Goal: Use online tool/utility: Utilize a website feature to perform a specific function

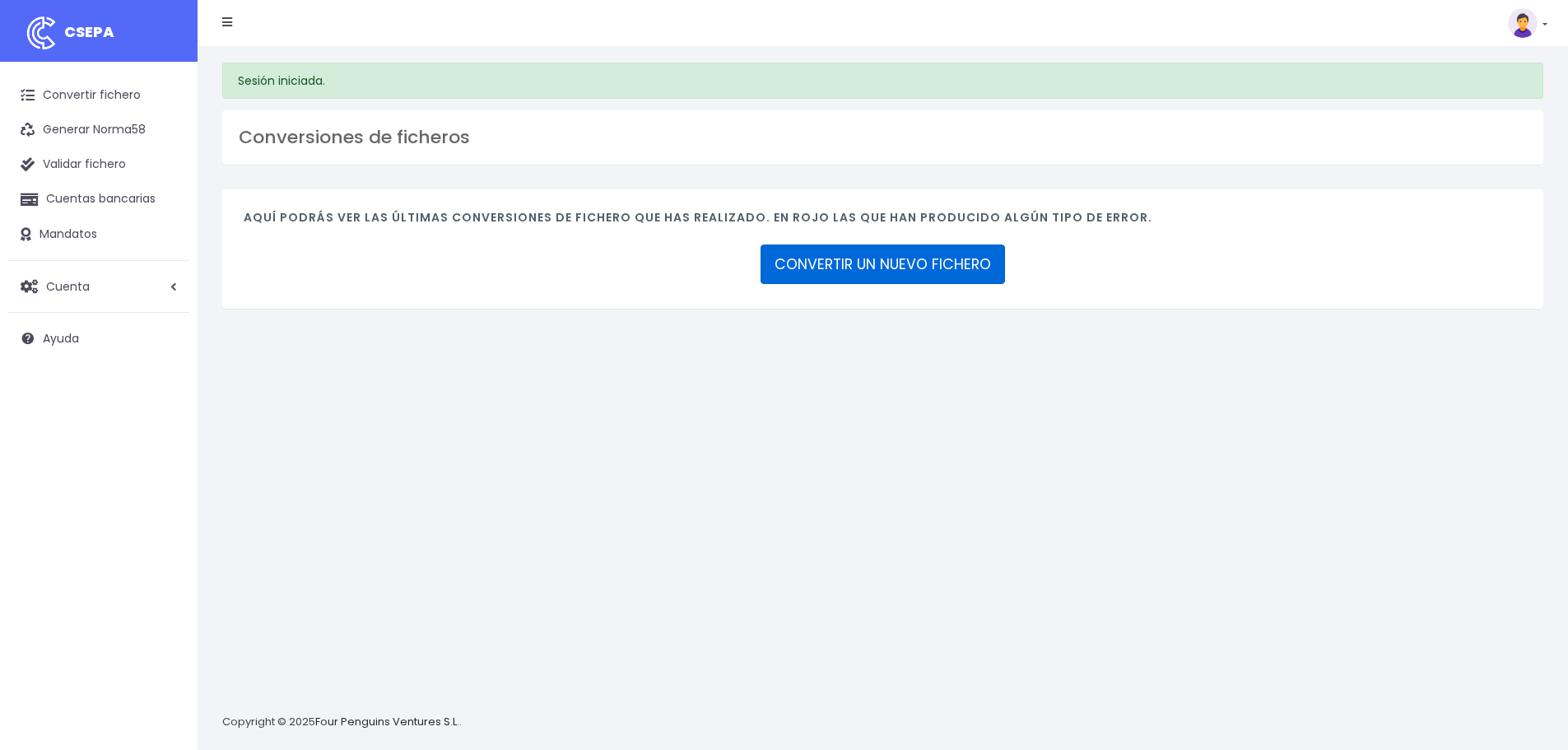
click at [845, 263] on link "CONVERTIR UN NUEVO FICHERO" at bounding box center [882, 263] width 244 height 39
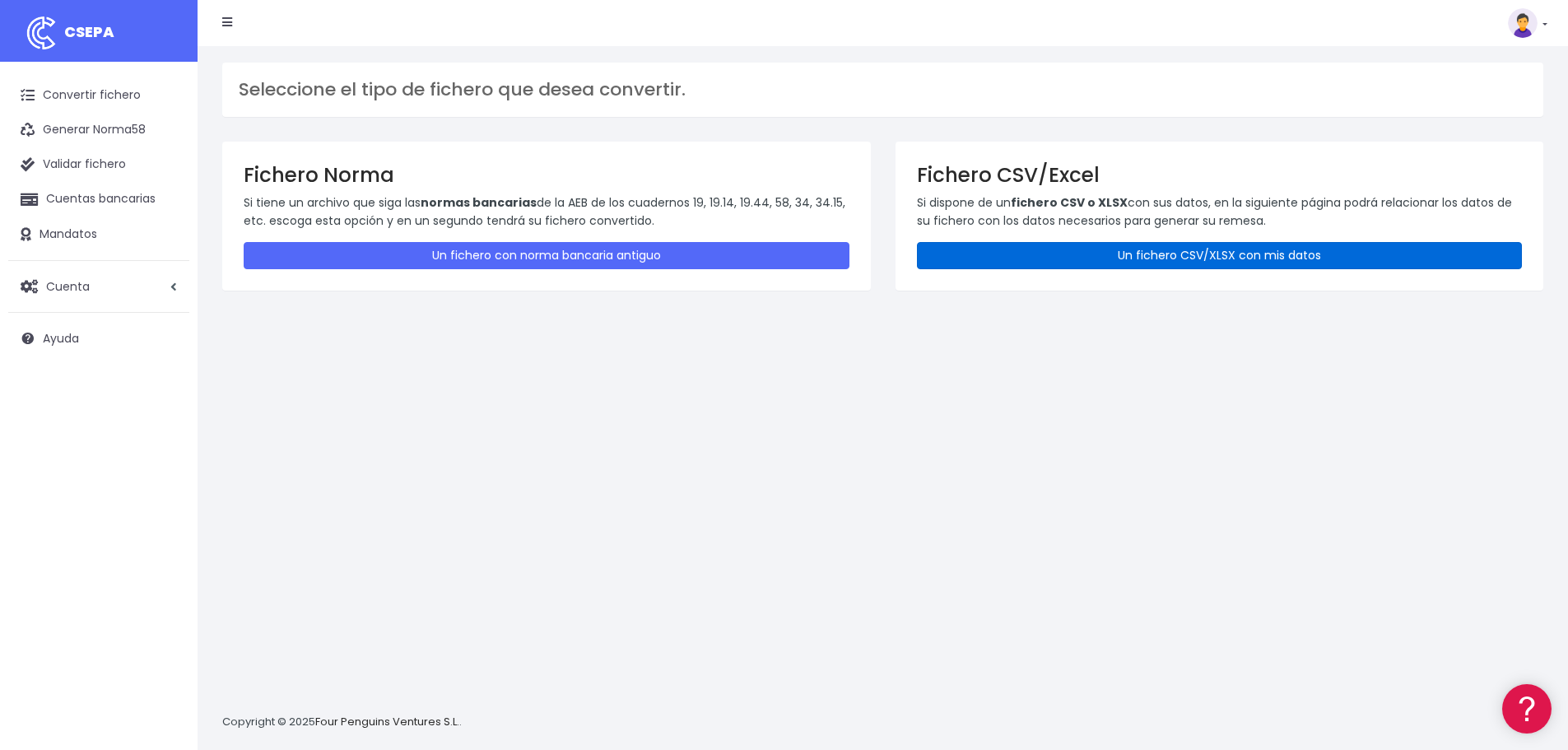
click at [1054, 246] on link "Un fichero CSV/XLSX con mis datos" at bounding box center [1219, 255] width 606 height 27
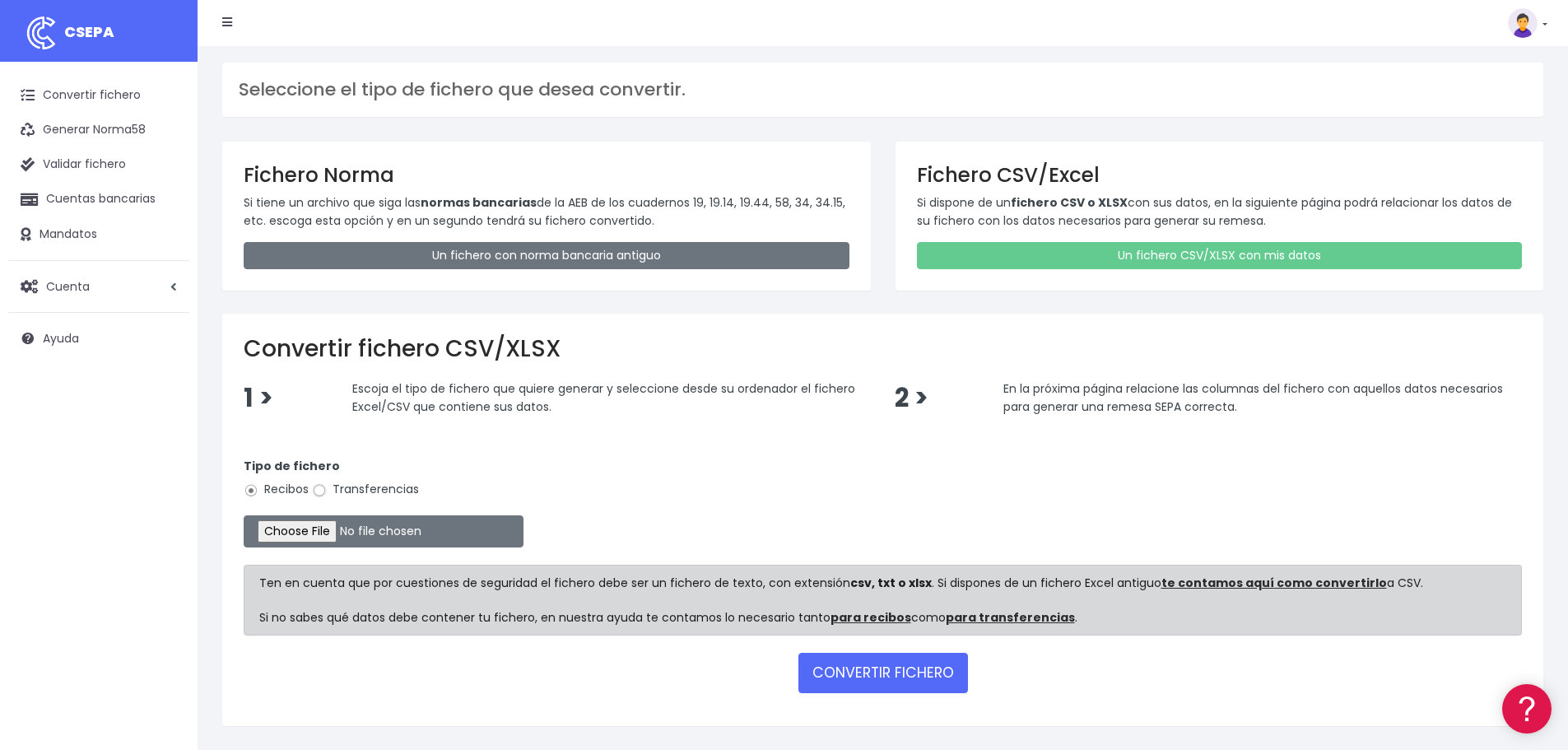
click at [313, 493] on input "Transferencias" at bounding box center [319, 490] width 15 height 15
radio input "true"
click at [311, 528] on input "file" at bounding box center [383, 531] width 280 height 32
type input "C:\fakepath\transferencias-2025-10-01.csv"
click at [876, 671] on button "CONVERTIR FICHERO" at bounding box center [883, 672] width 169 height 39
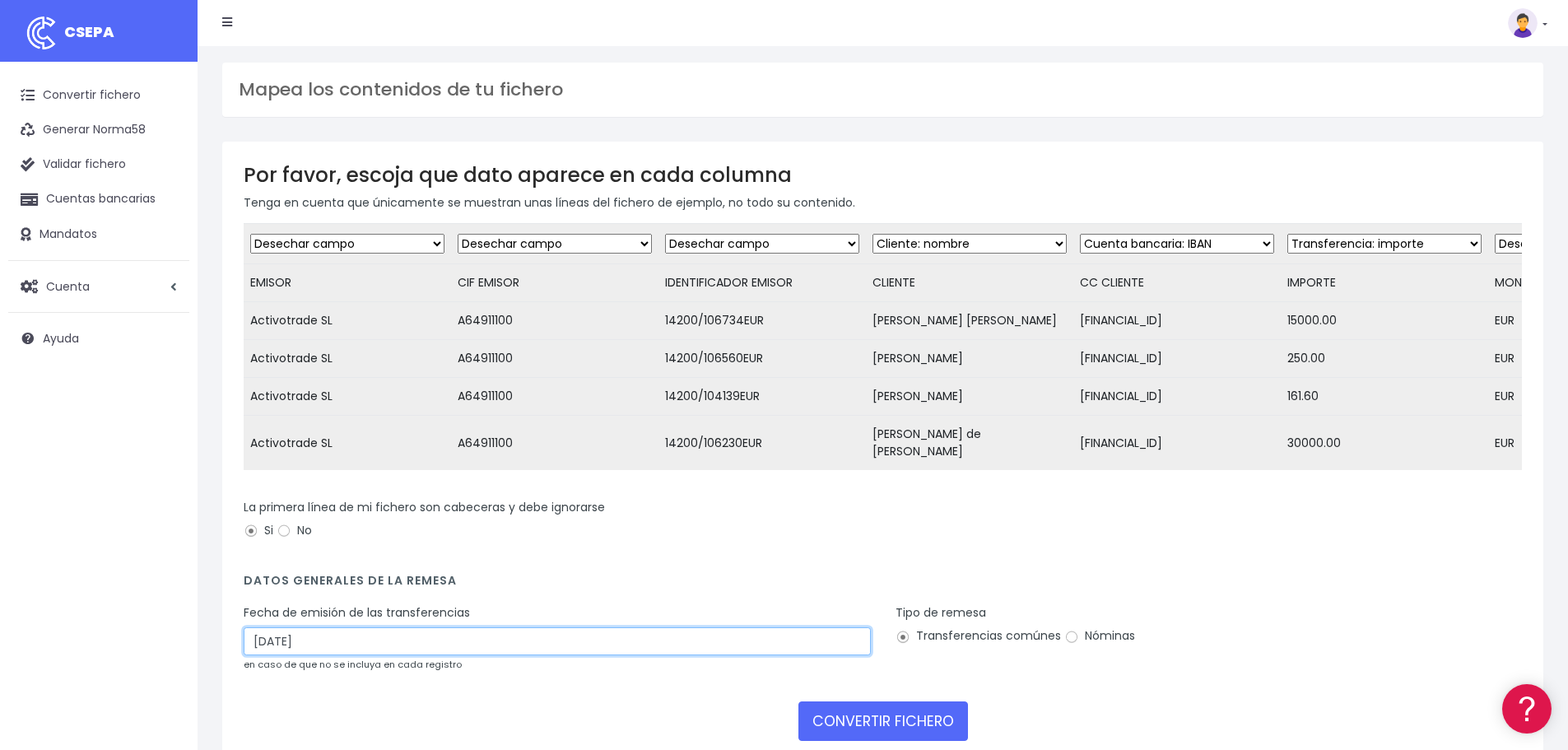
click at [382, 651] on input "04/10/2025" at bounding box center [557, 641] width 628 height 28
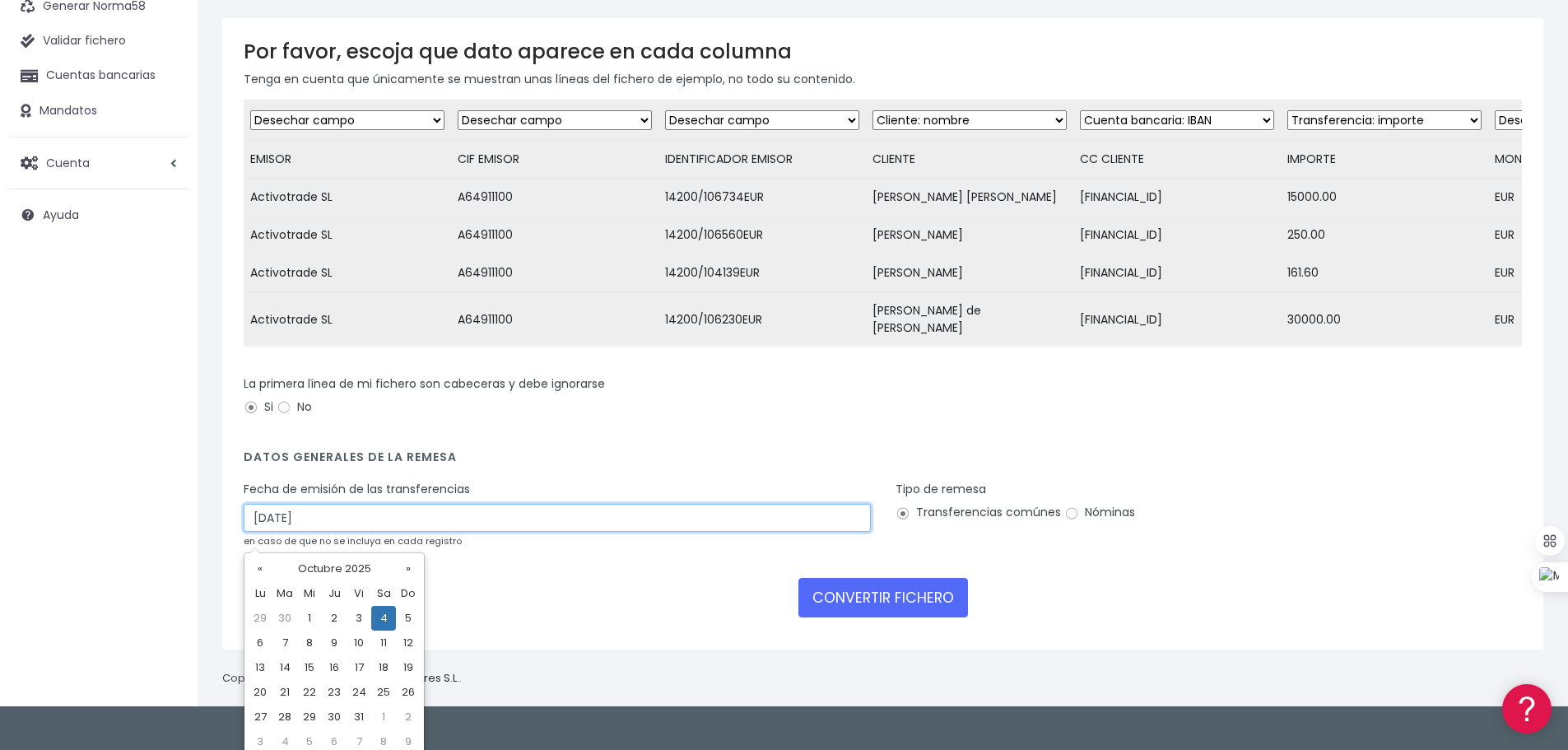
scroll to position [132, 0]
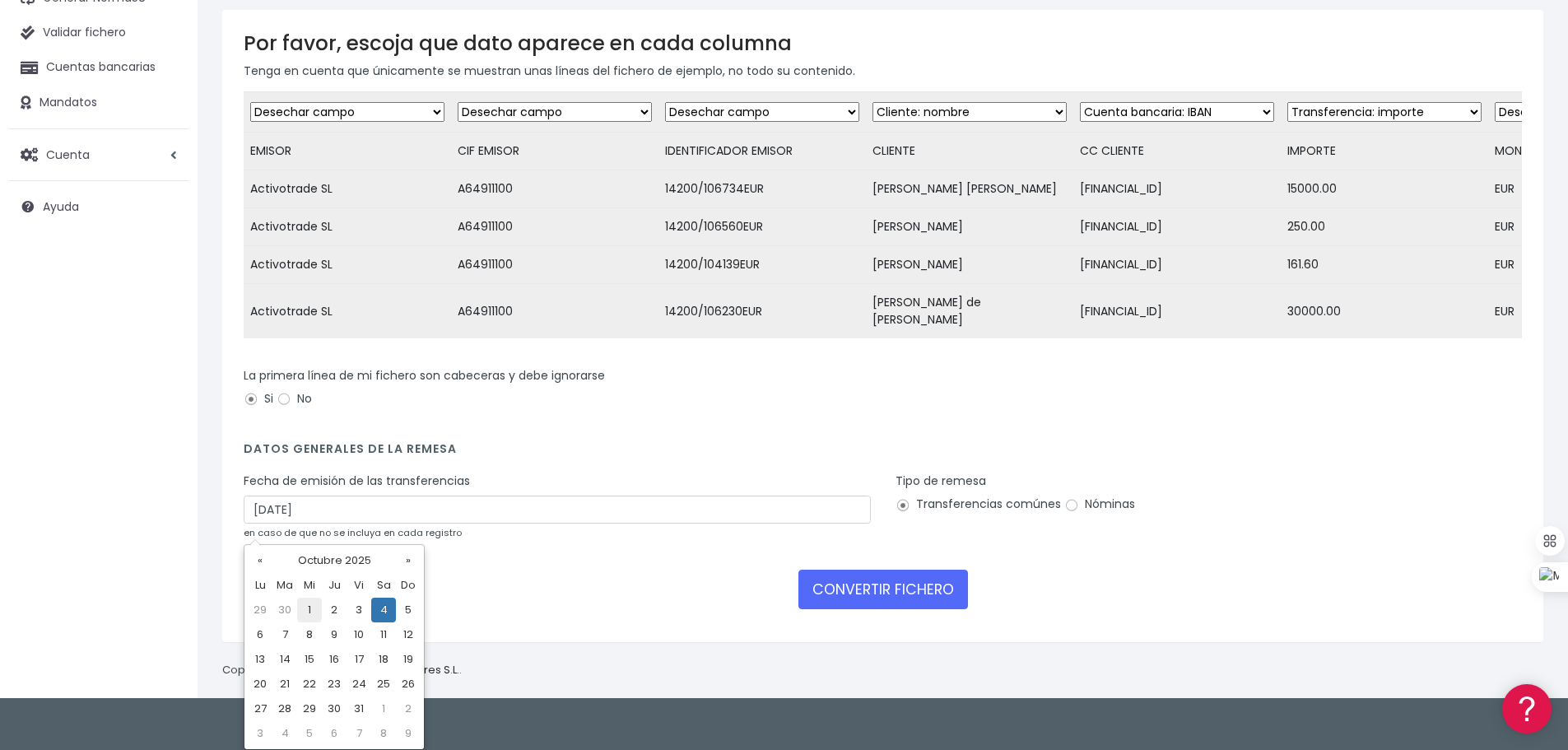
click at [318, 612] on td "1" at bounding box center [309, 610] width 24 height 24
type input "01/10/2025"
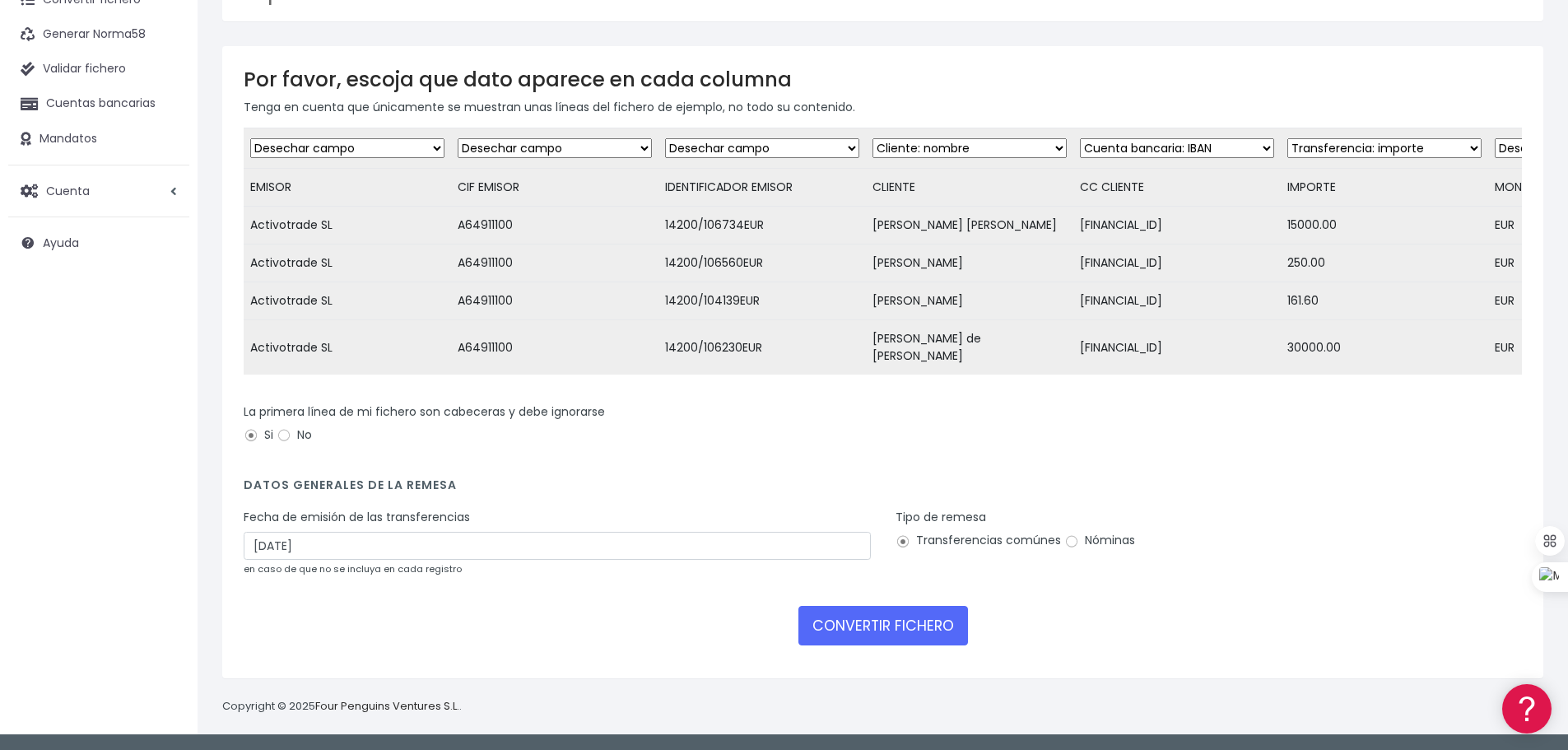
scroll to position [108, 0]
click at [861, 624] on button "CONVERTIR FICHERO" at bounding box center [883, 625] width 169 height 39
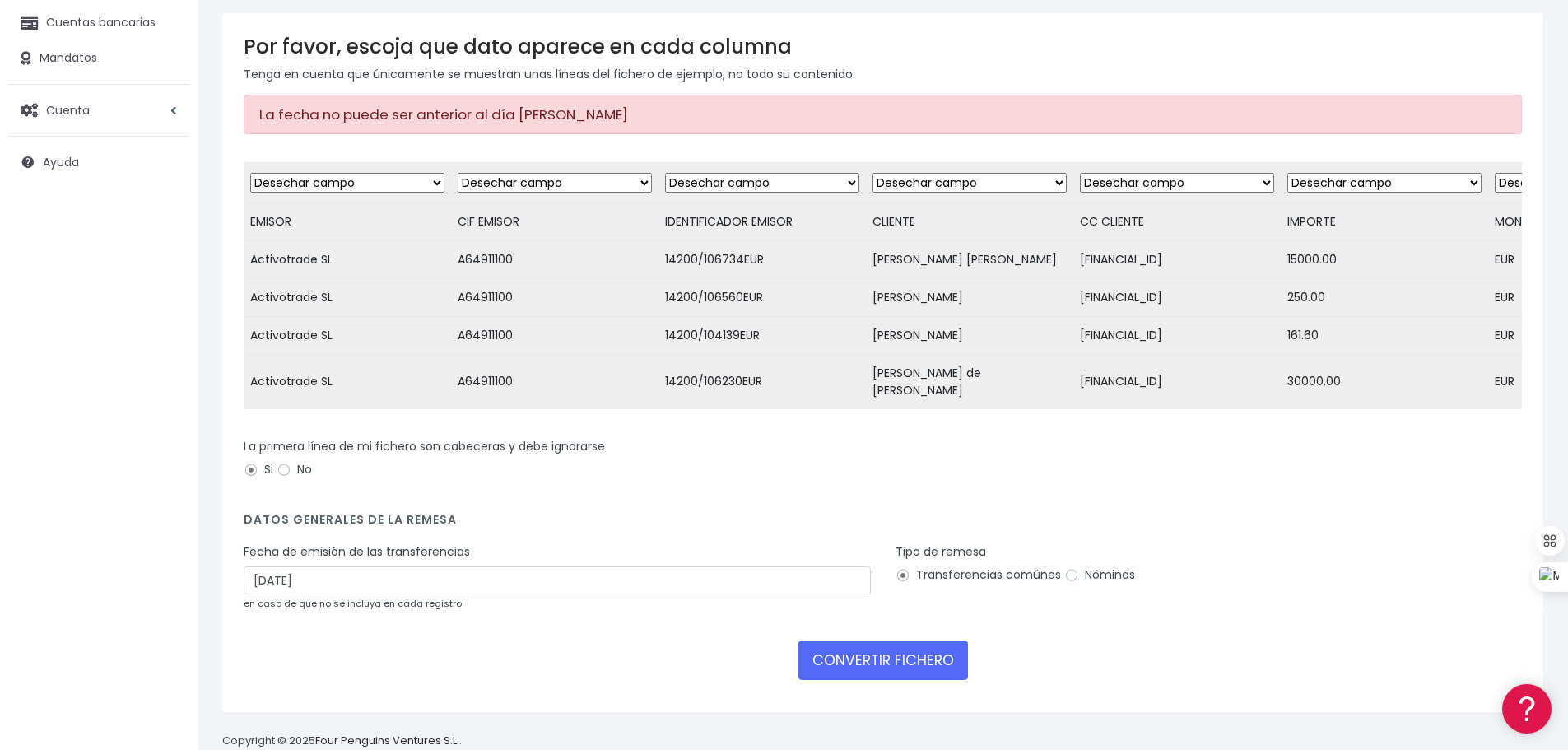
scroll to position [223, 0]
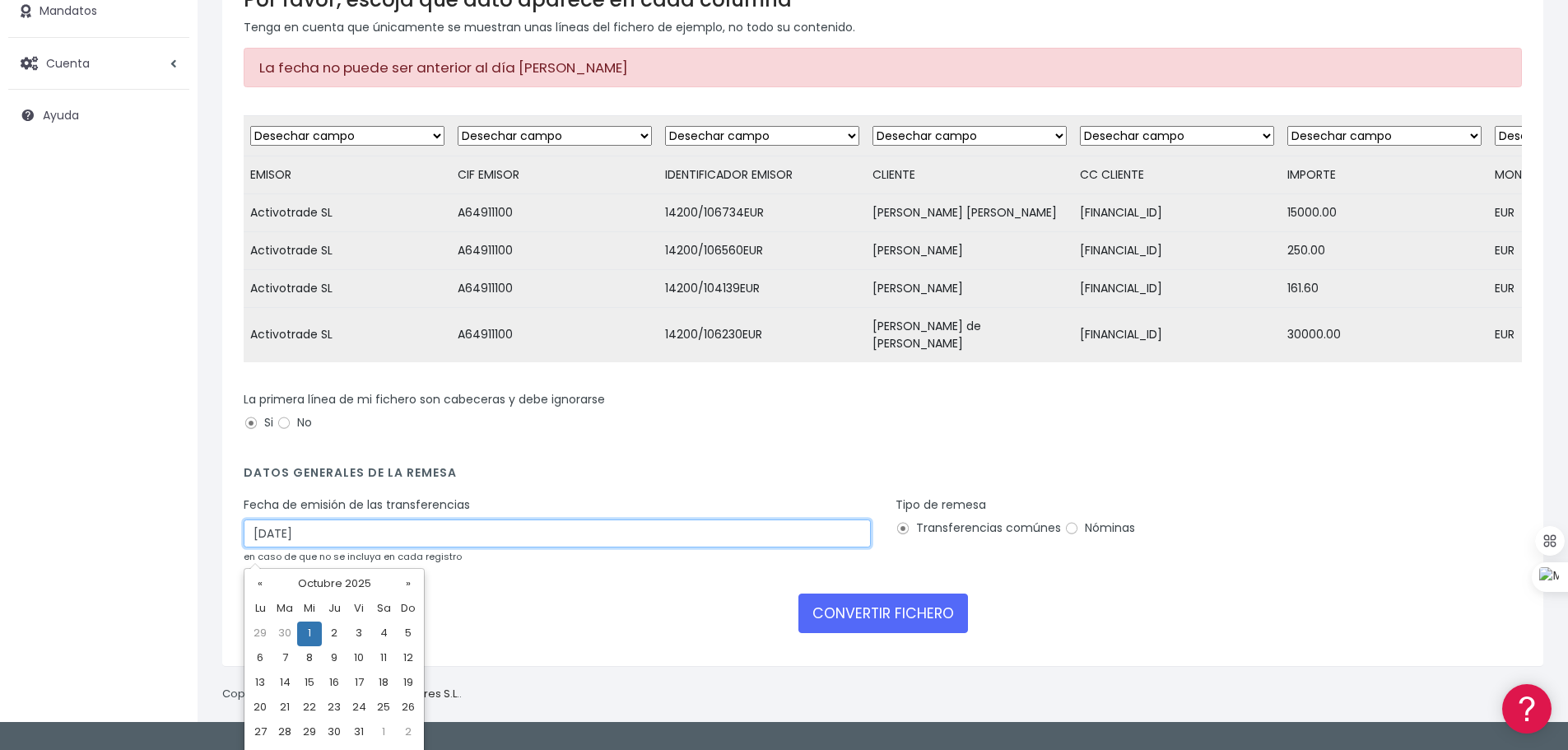
click at [370, 548] on input "01/10/2025" at bounding box center [557, 534] width 628 height 28
click at [335, 628] on td "2" at bounding box center [334, 634] width 24 height 24
type input "02/10/2025"
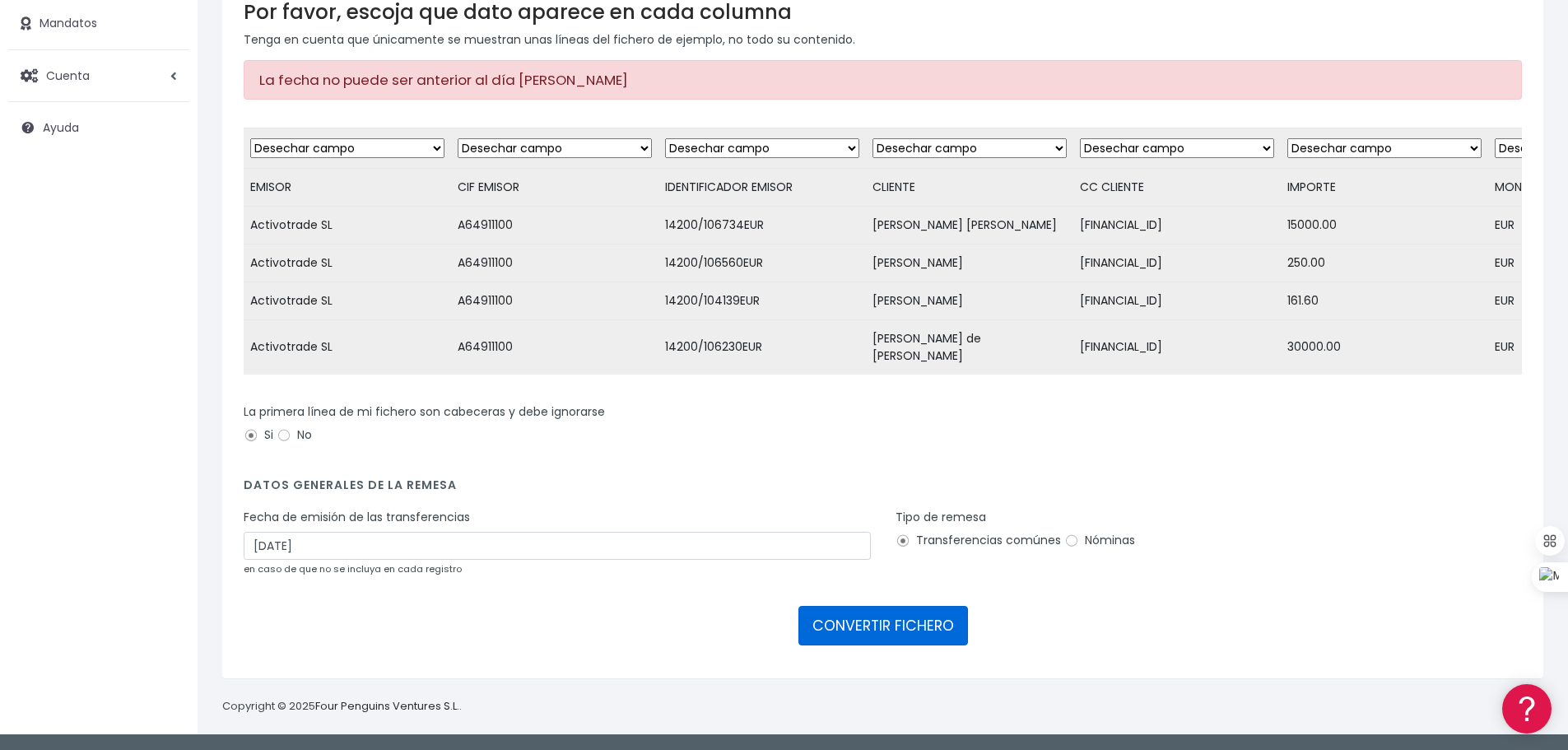
click at [852, 640] on button "CONVERTIR FICHERO" at bounding box center [883, 625] width 169 height 39
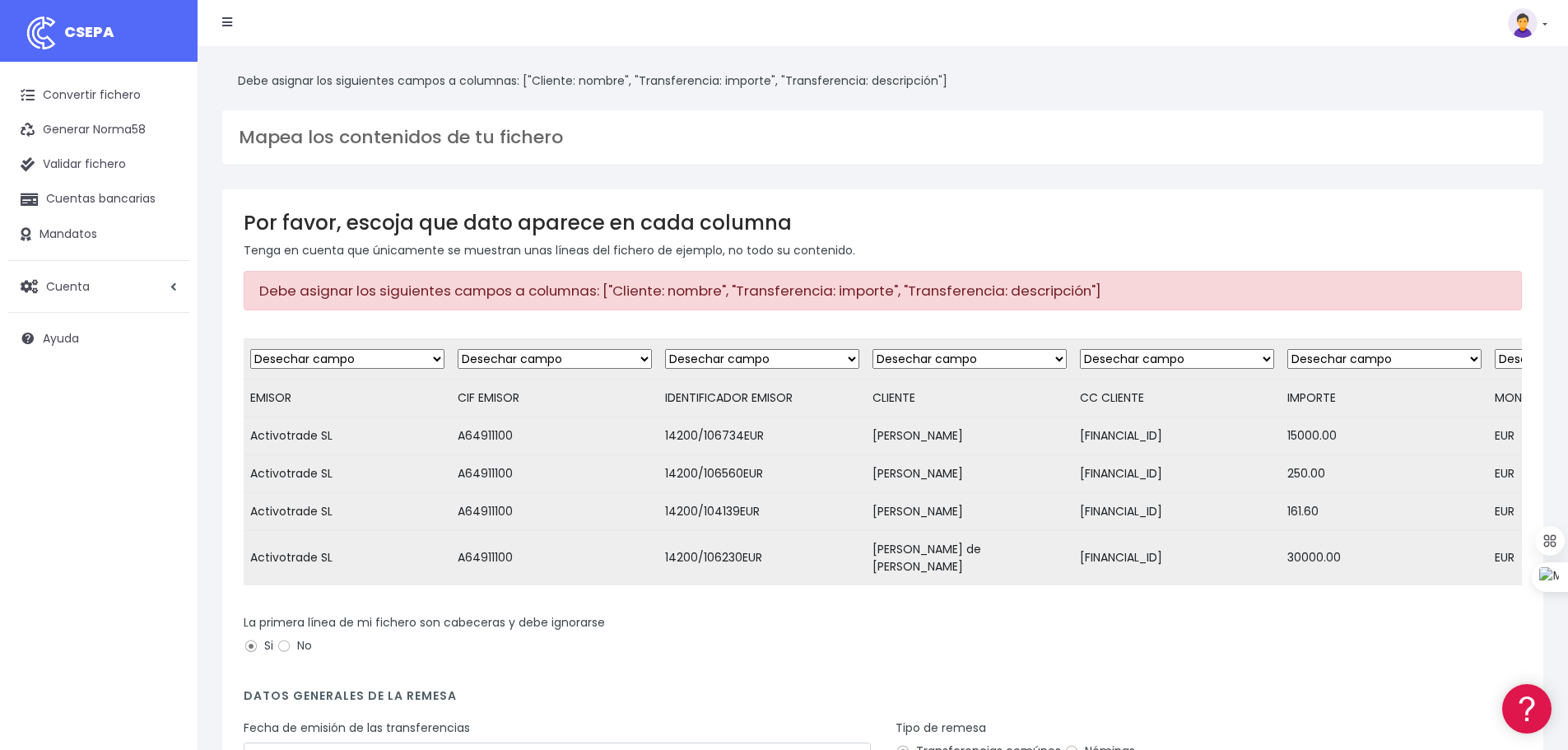
click at [1030, 356] on select "Desechar campo Cliente: nombre Cliente: DNI Cliente: Email Cliente: referencia …" at bounding box center [970, 359] width 195 height 20
select select "creditor"
click at [873, 349] on select "Desechar campo Cliente: nombre Cliente: DNI Cliente: Email Cliente: referencia …" at bounding box center [970, 359] width 195 height 20
click at [1170, 361] on select "Desechar campo Cliente: nombre Cliente: DNI Cliente: Email Cliente: referencia …" at bounding box center [1178, 359] width 195 height 20
click at [1168, 198] on div "Por favor, escoja que dato aparece en cada columna Tenga en cuenta que únicamen…" at bounding box center [883, 539] width 1321 height 700
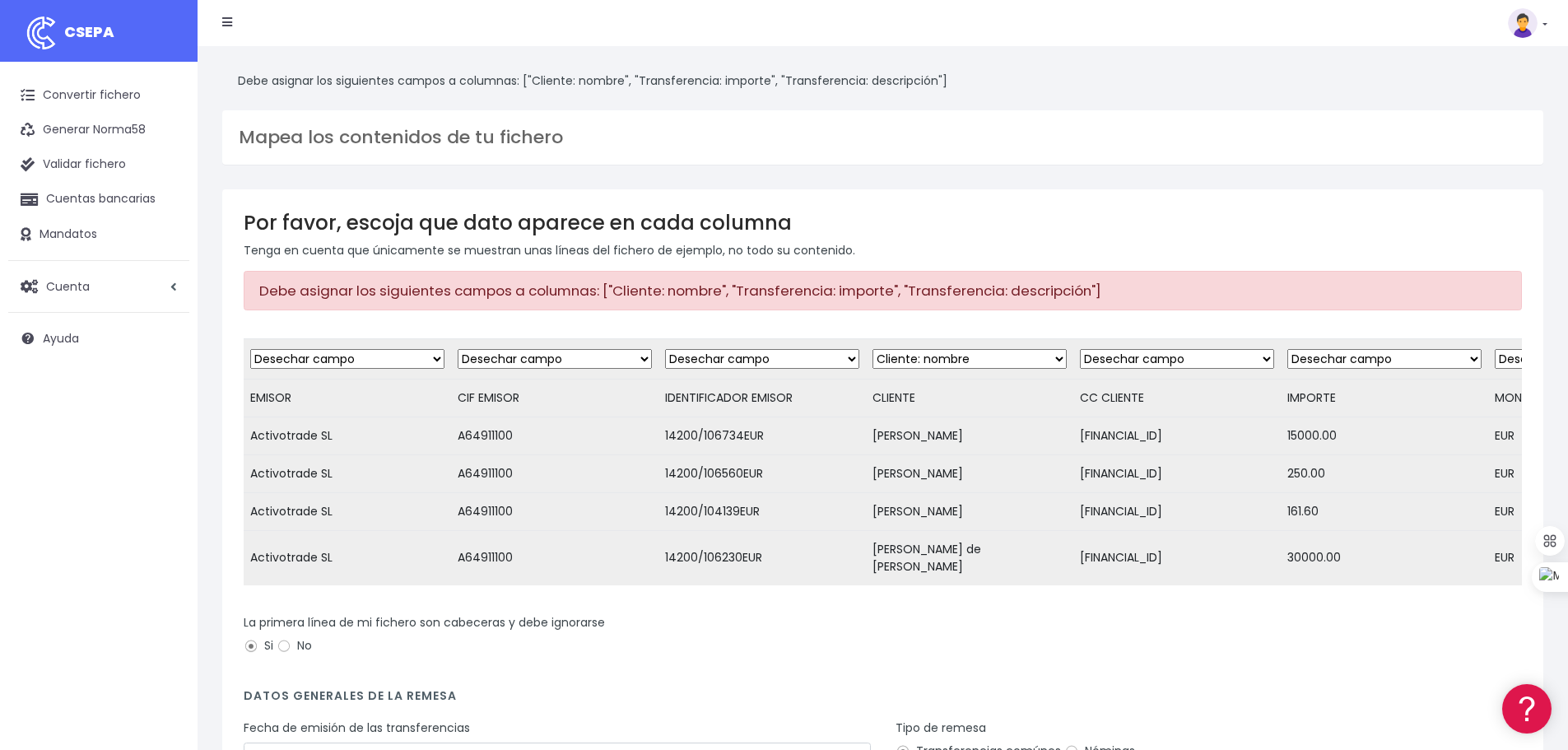
click at [1406, 352] on select "Desechar campo Cliente: nombre Cliente: DNI Cliente: Email Cliente: referencia …" at bounding box center [1385, 359] width 195 height 20
select select "amount"
click at [1287, 349] on select "Desechar campo Cliente: nombre Cliente: DNI Cliente: Email Cliente: referencia …" at bounding box center [1385, 359] width 195 height 20
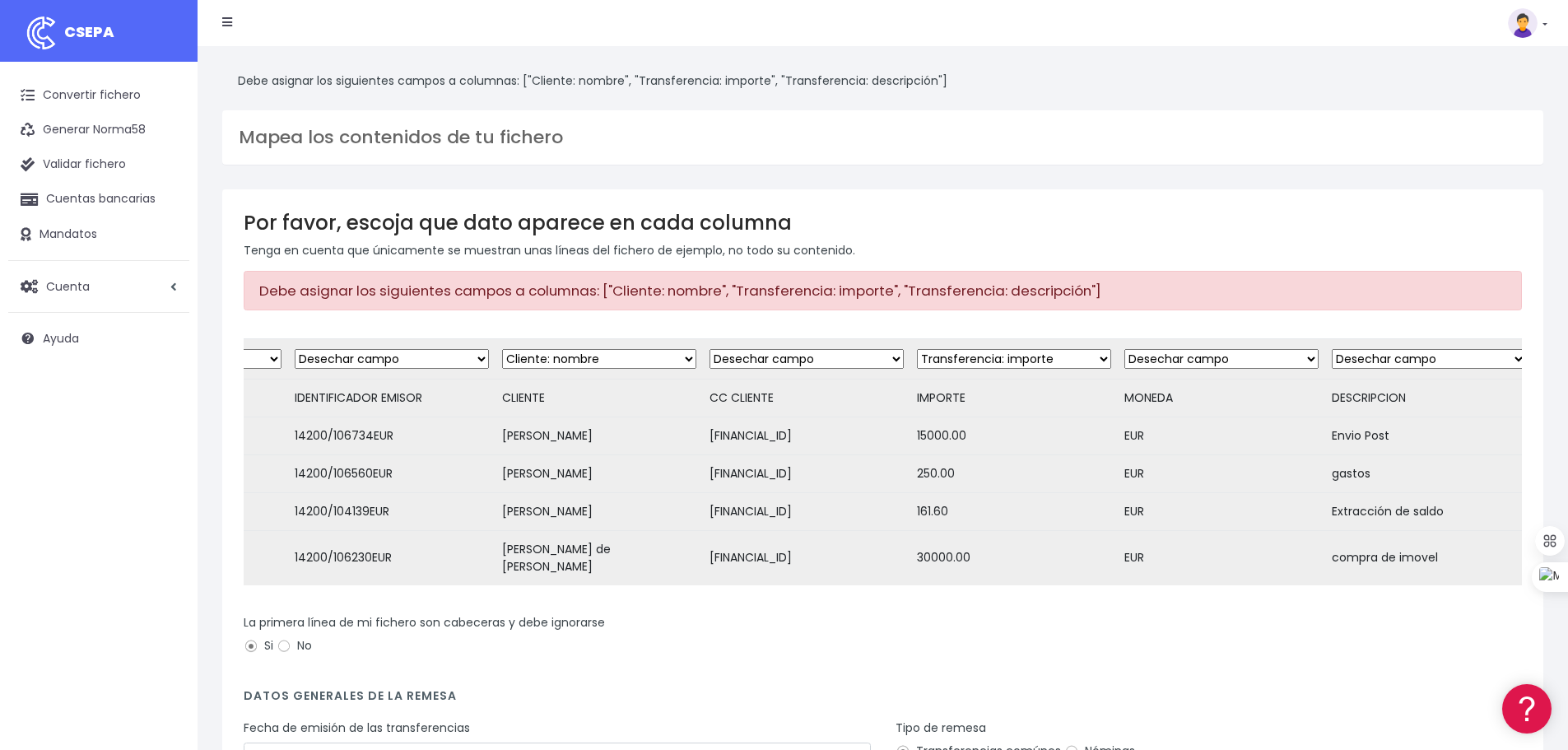
scroll to position [0, 374]
click at [1446, 350] on select "Desechar campo Cliente: nombre Cliente: DNI Cliente: Email Cliente: referencia …" at bounding box center [1426, 359] width 195 height 20
select select "description"
click at [1329, 349] on select "Desechar campo Cliente: nombre Cliente: DNI Cliente: Email Cliente: referencia …" at bounding box center [1426, 359] width 195 height 20
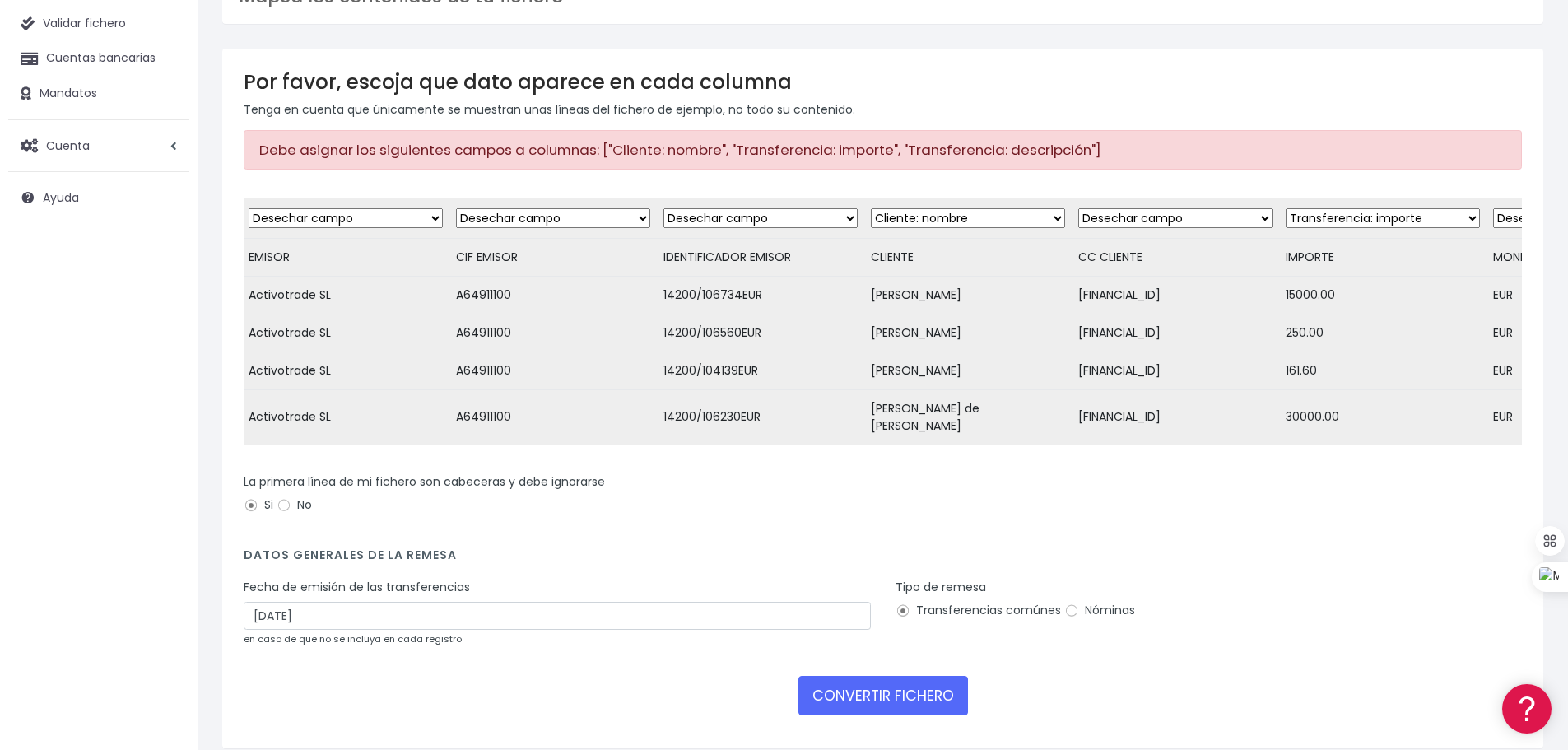
scroll to position [0, 0]
click at [892, 715] on button "CONVERTIR FICHERO" at bounding box center [883, 695] width 169 height 39
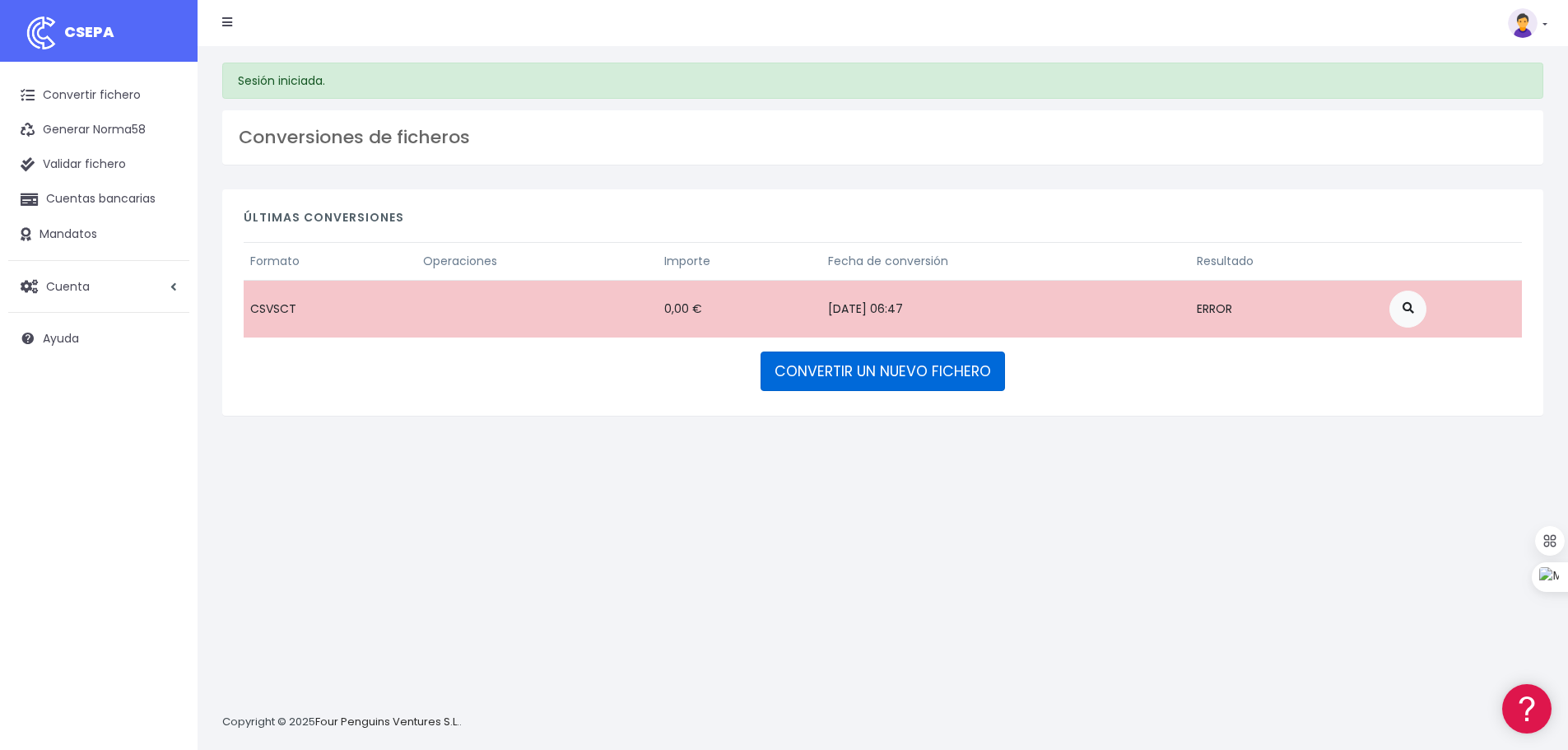
click at [877, 373] on link "CONVERTIR UN NUEVO FICHERO" at bounding box center [882, 370] width 244 height 39
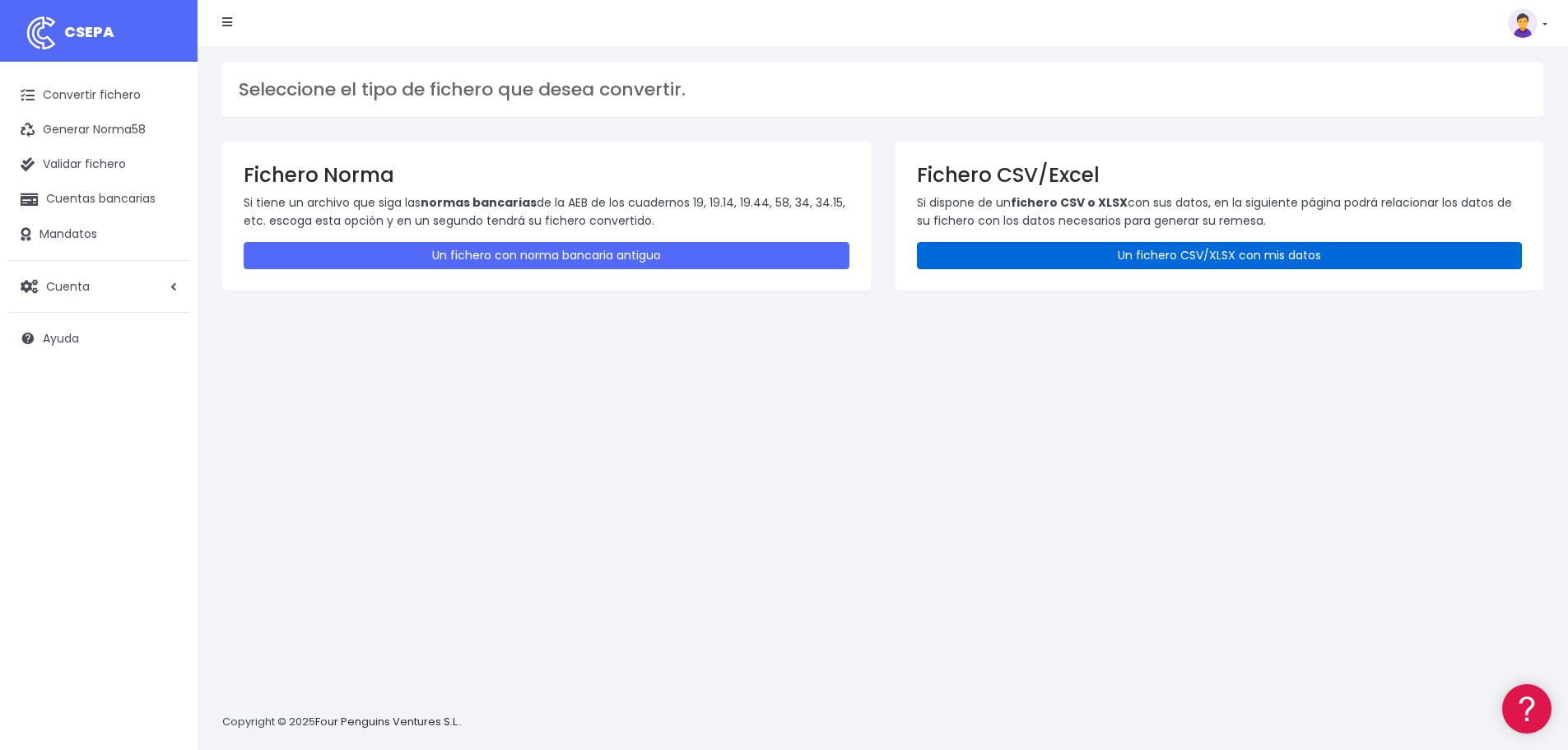
click at [1111, 262] on link "Un fichero CSV/XLSX con mis datos" at bounding box center [1219, 255] width 606 height 27
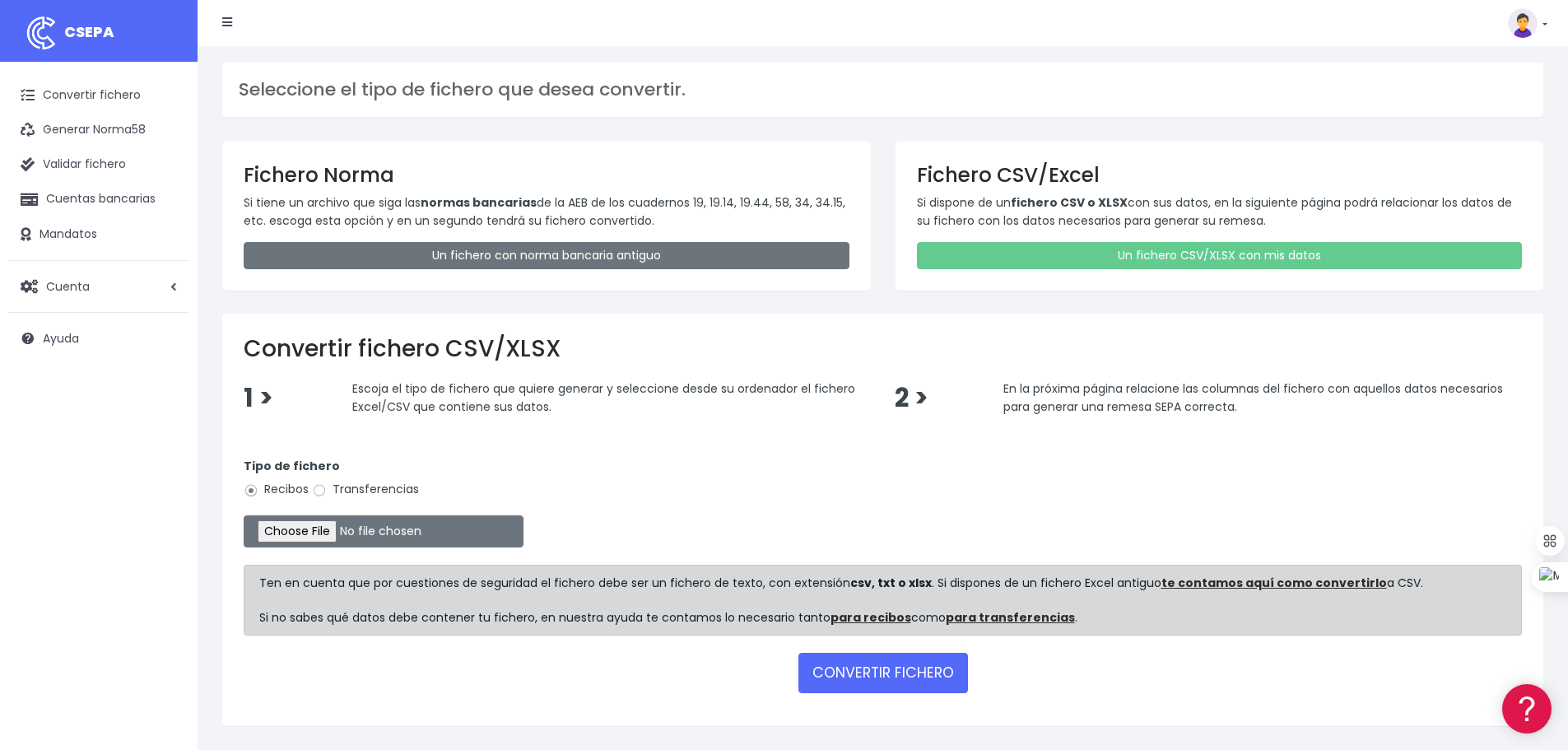
click at [343, 491] on label "Transferencias" at bounding box center [365, 489] width 107 height 17
click at [327, 491] on input "Transferencias" at bounding box center [319, 490] width 15 height 15
radio input "true"
click at [342, 529] on input "file" at bounding box center [383, 531] width 280 height 32
type input "C:\fakepath\transferencias-2025-10-01.csv"
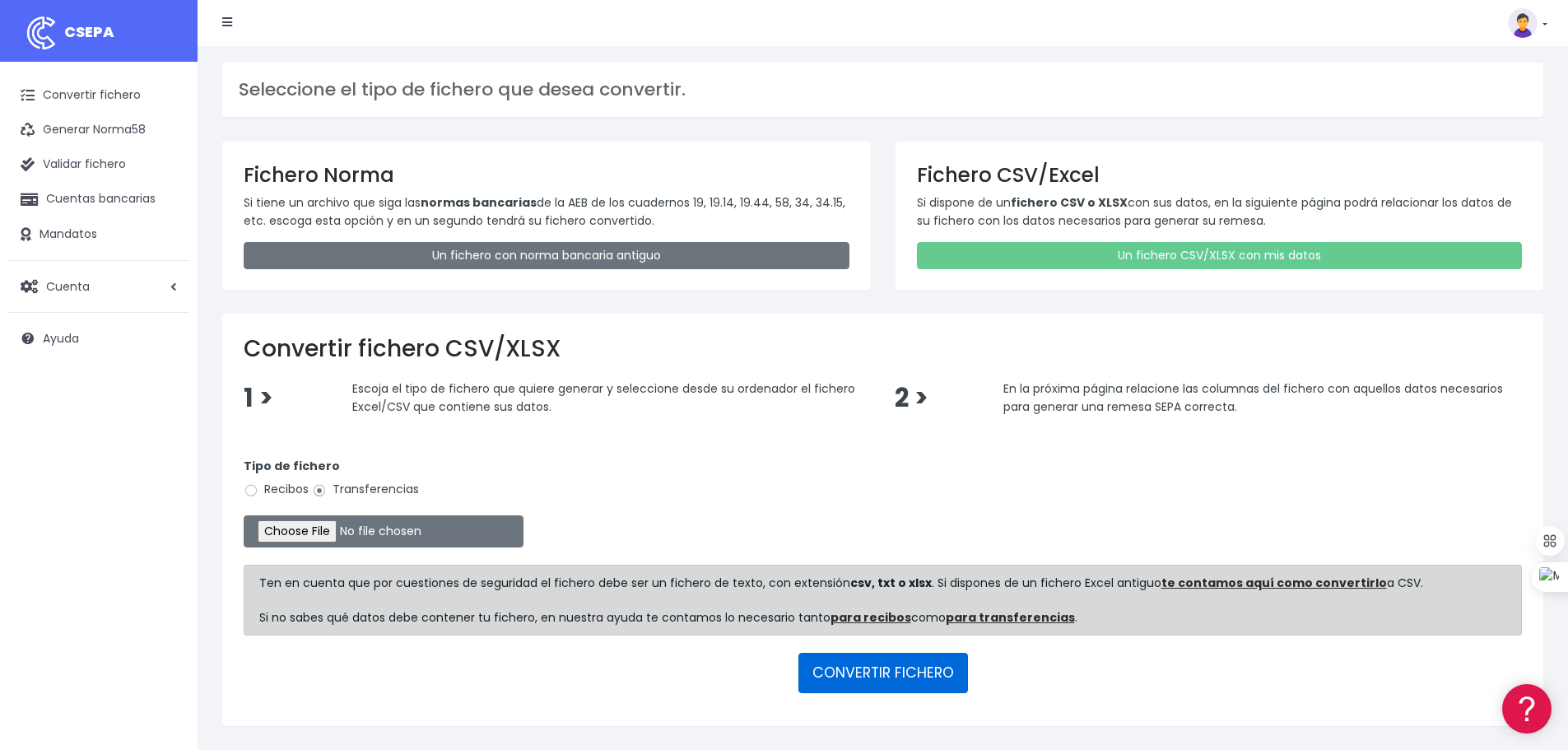
click at [896, 676] on button "CONVERTIR FICHERO" at bounding box center [883, 672] width 169 height 39
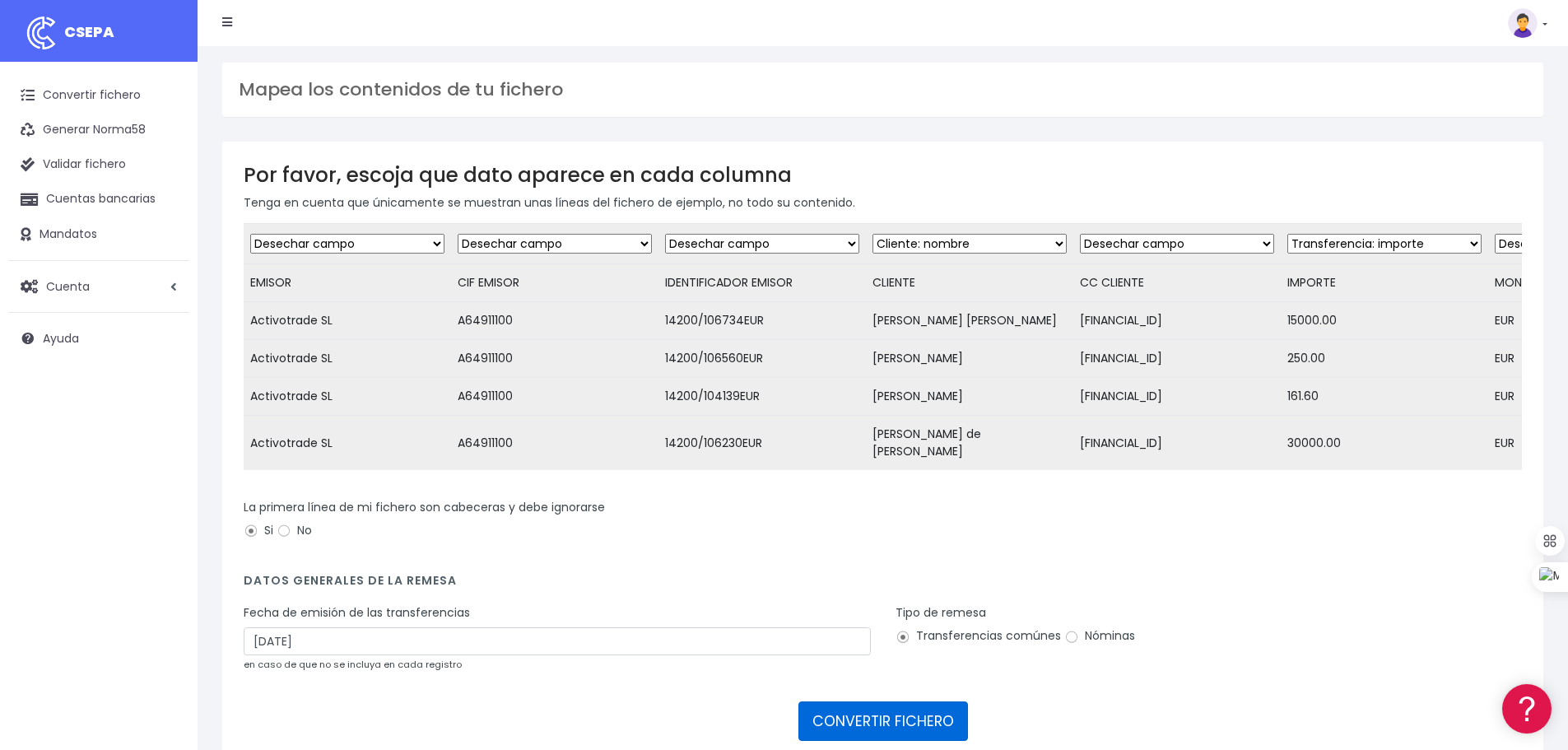
click at [899, 727] on button "CONVERTIR FICHERO" at bounding box center [883, 720] width 169 height 39
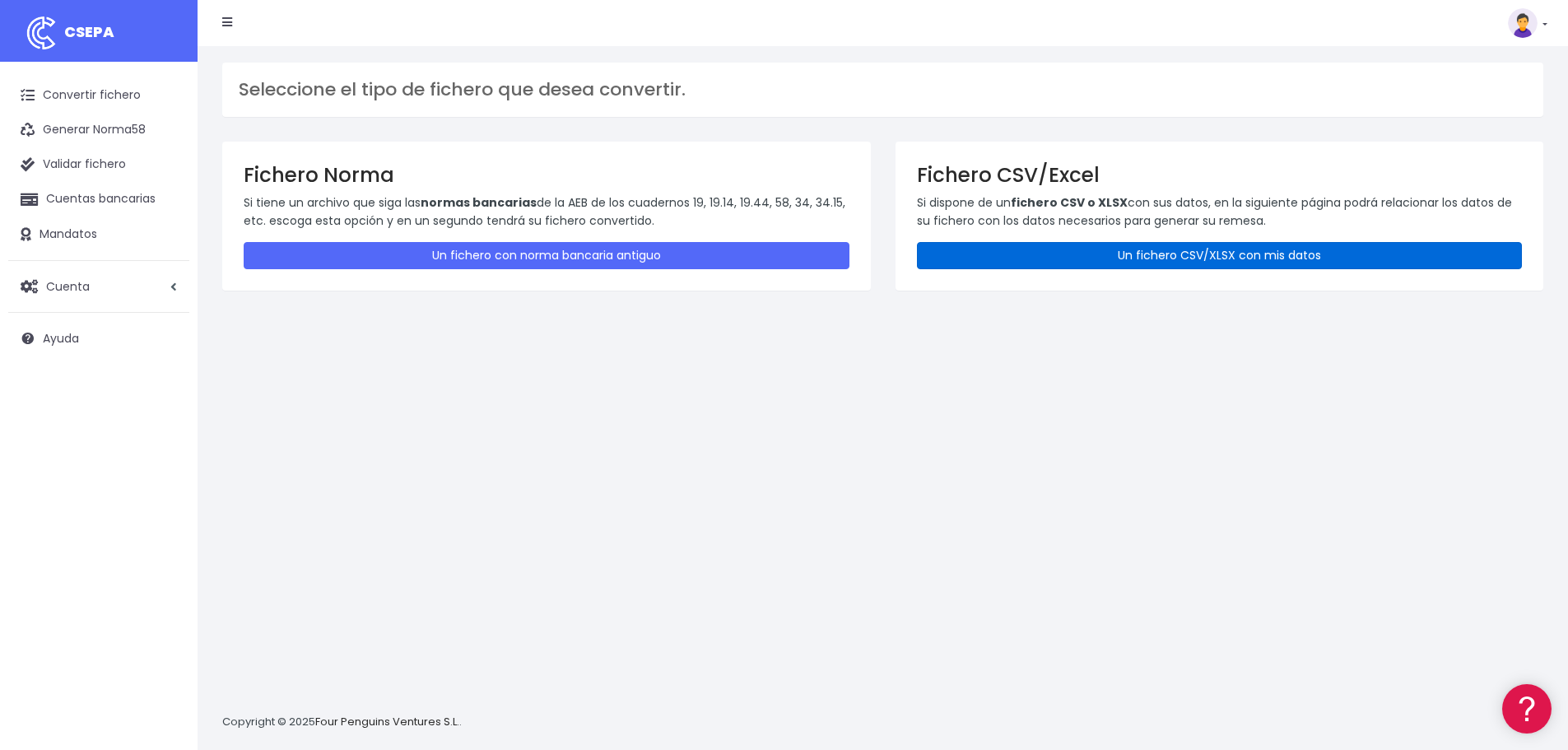
click at [1037, 261] on link "Un fichero CSV/XLSX con mis datos" at bounding box center [1219, 255] width 606 height 27
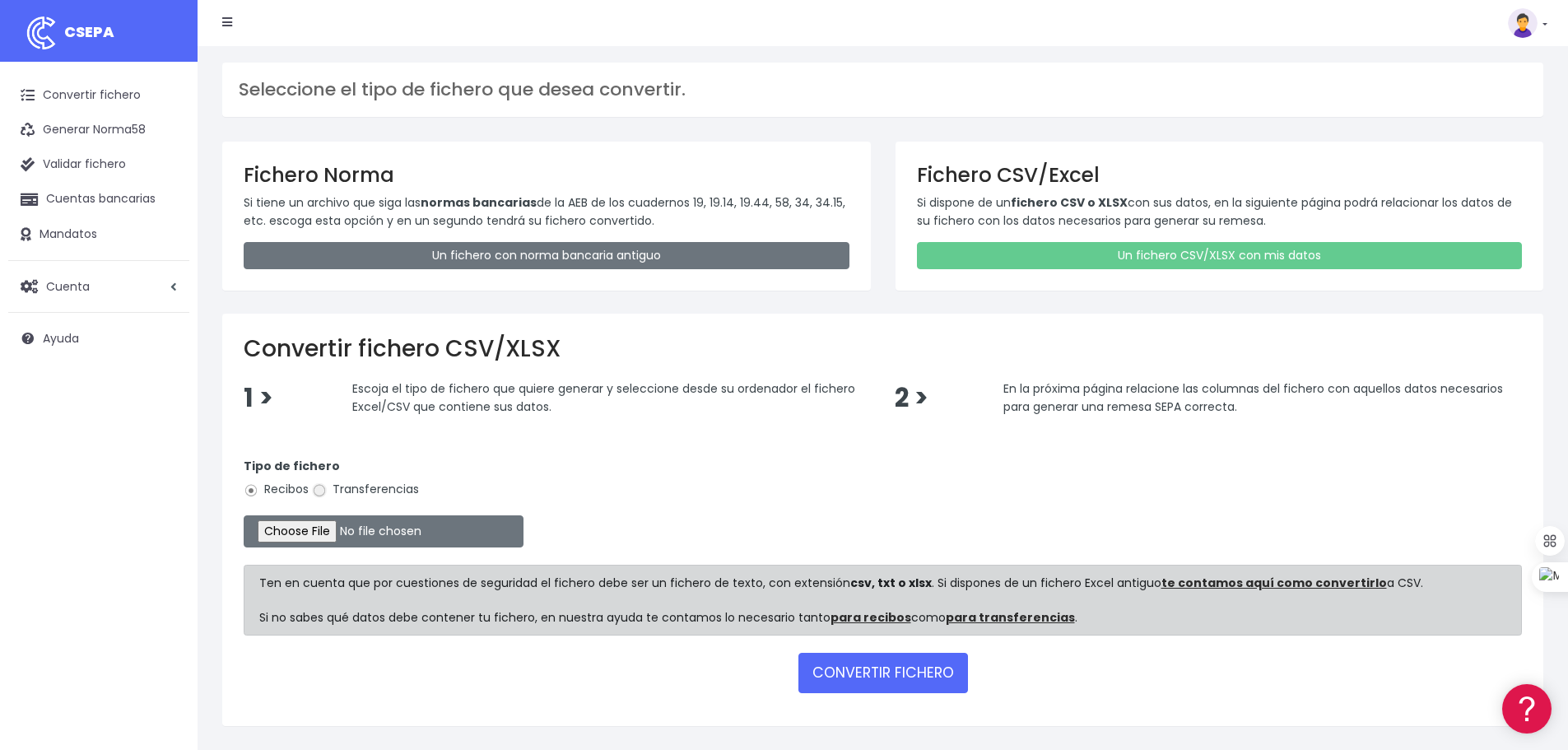
click at [319, 492] on input "Transferencias" at bounding box center [319, 490] width 15 height 15
radio input "true"
click at [335, 529] on input "file" at bounding box center [383, 531] width 280 height 32
type input "C:\fakepath\transferencias-2025-10-01.csv"
click at [854, 672] on button "CONVERTIR FICHERO" at bounding box center [883, 672] width 169 height 39
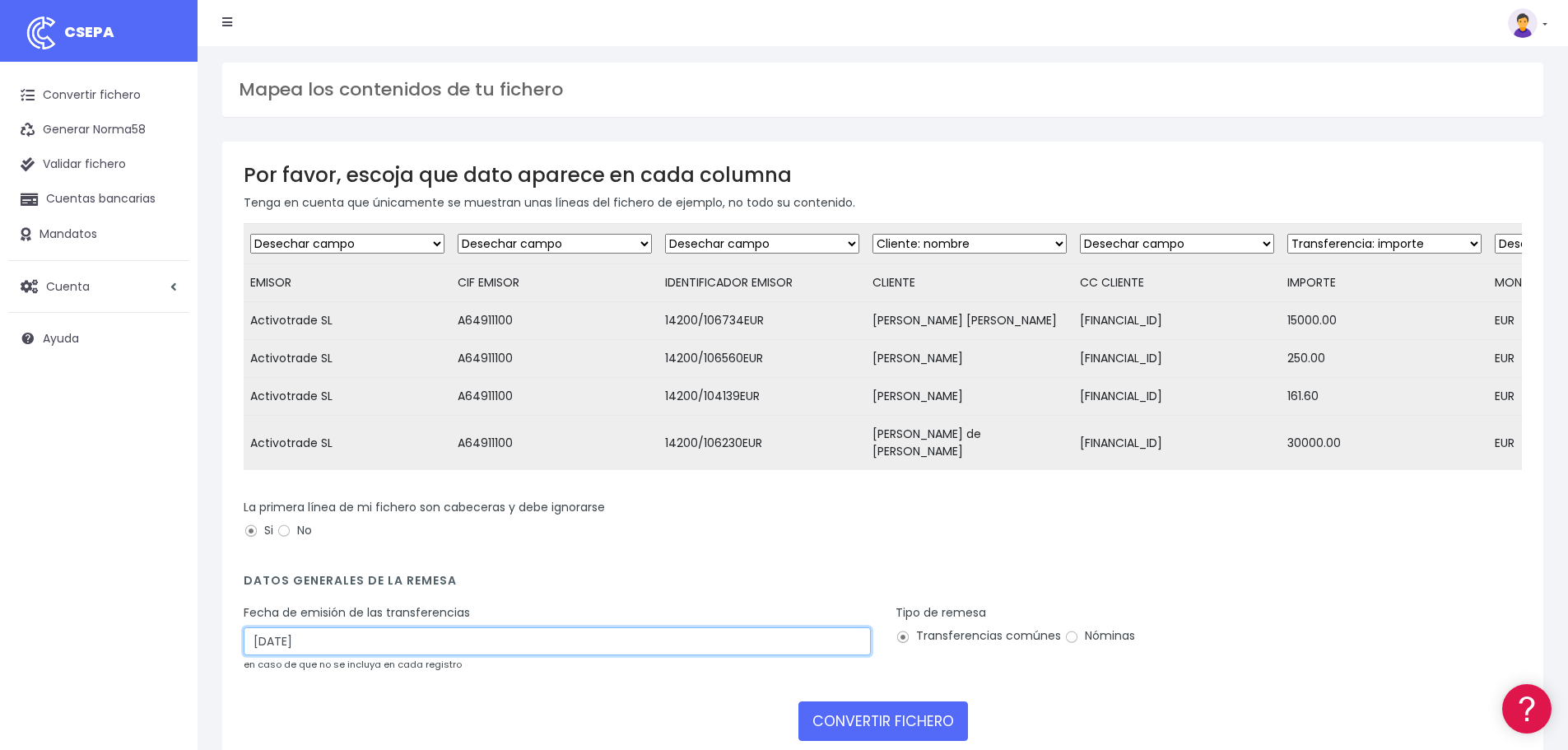
click at [320, 655] on input "[DATE]" at bounding box center [557, 641] width 628 height 28
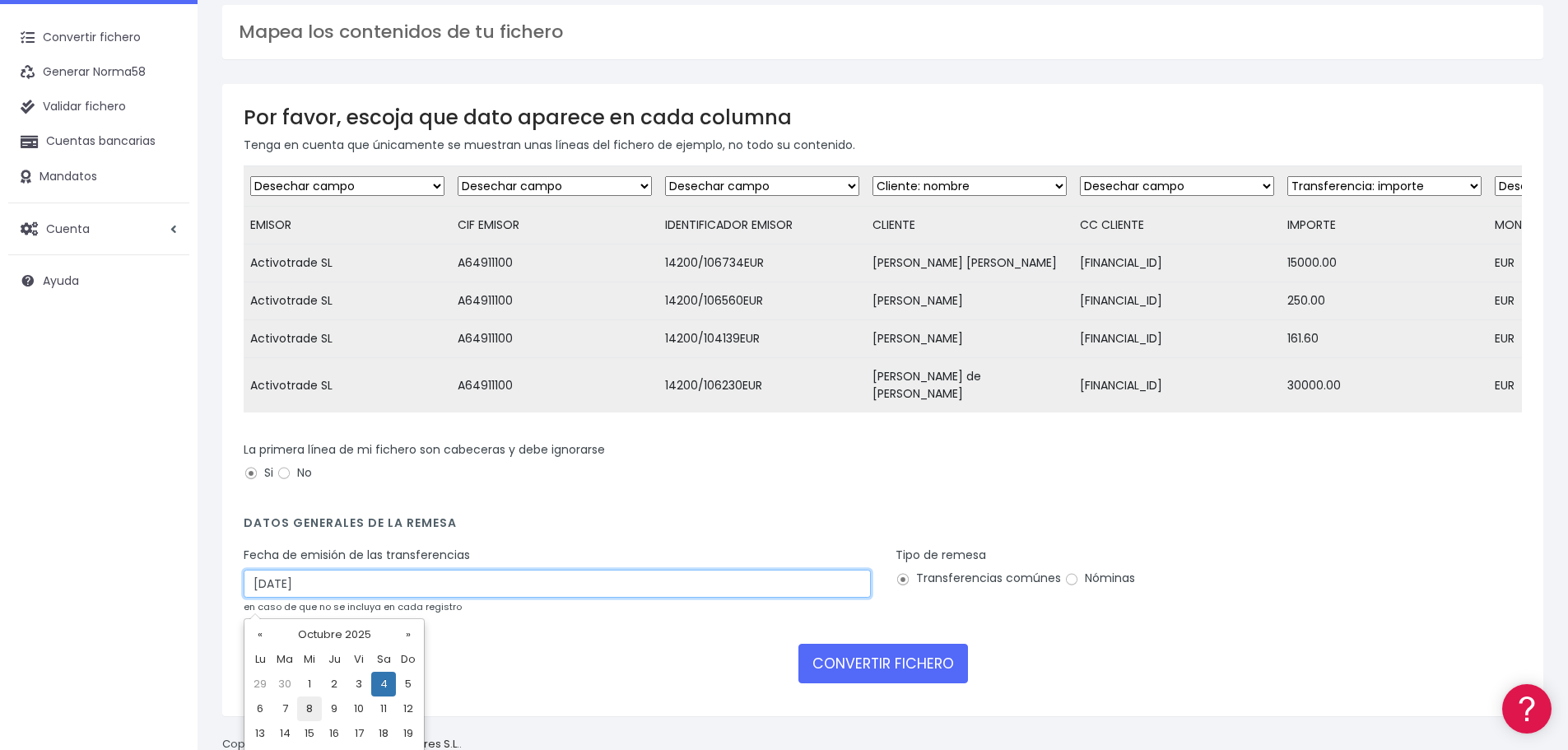
scroll to position [83, 0]
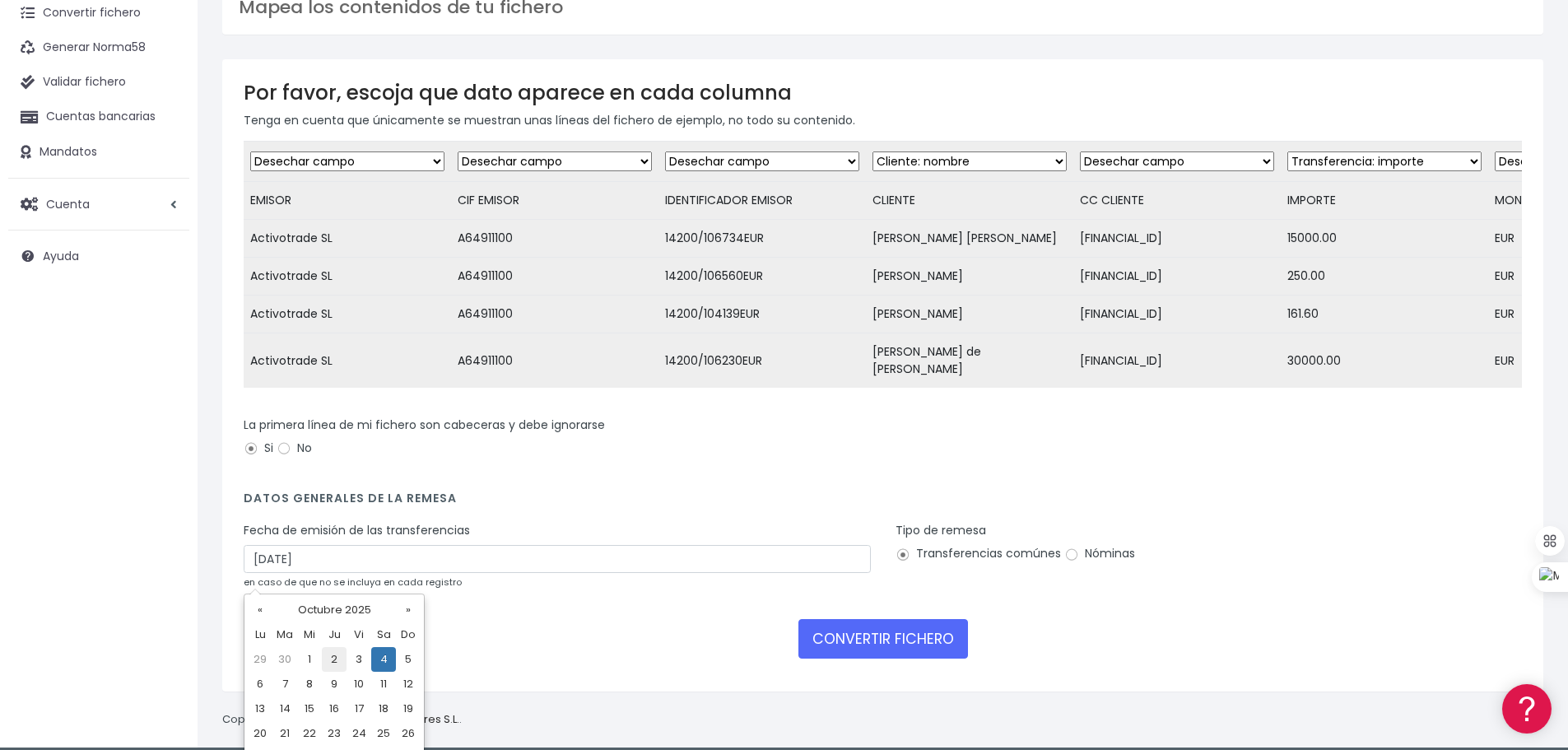
click at [336, 662] on td "2" at bounding box center [334, 659] width 24 height 24
type input "[DATE]"
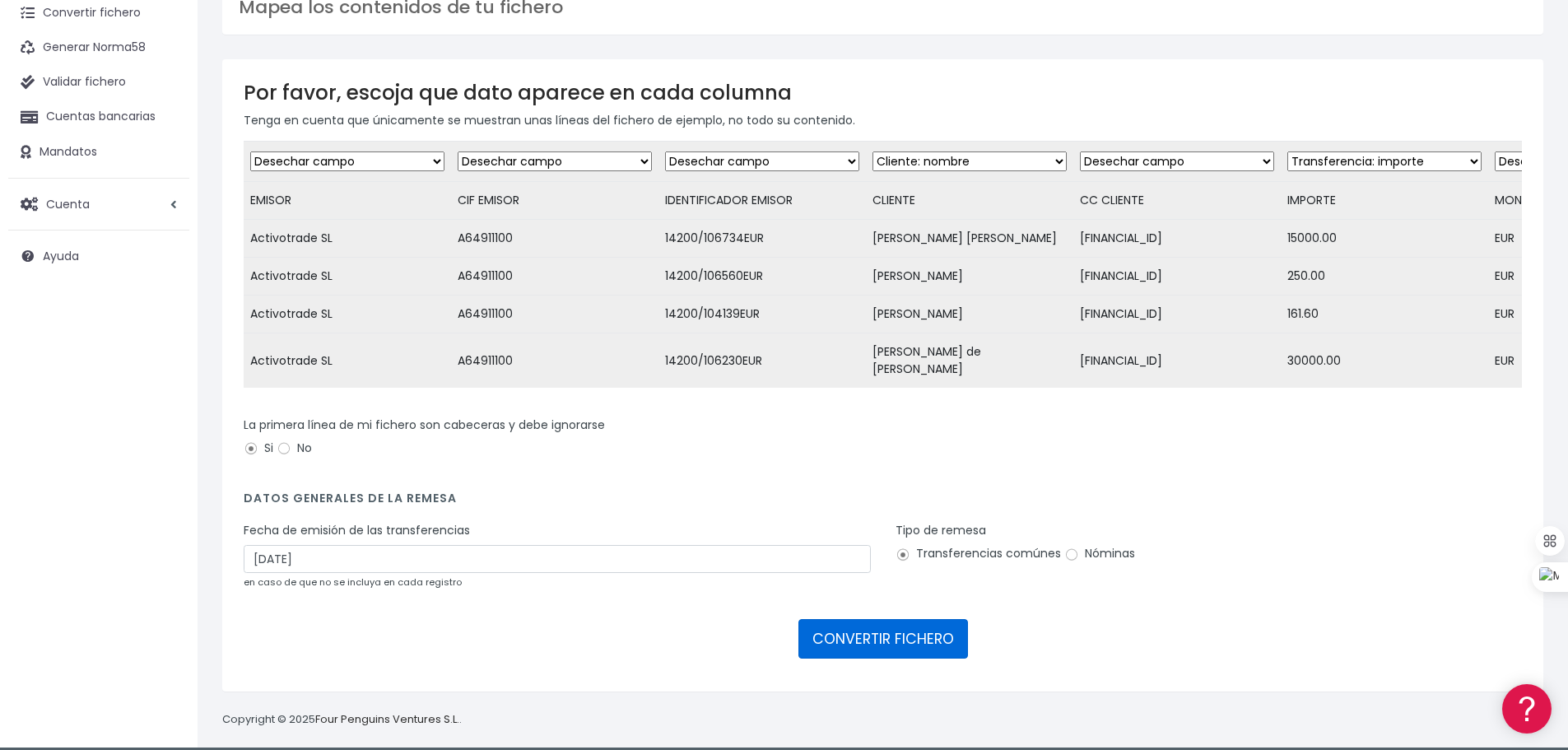
click at [874, 645] on button "CONVERTIR FICHERO" at bounding box center [883, 638] width 169 height 39
